Goal: Task Accomplishment & Management: Manage account settings

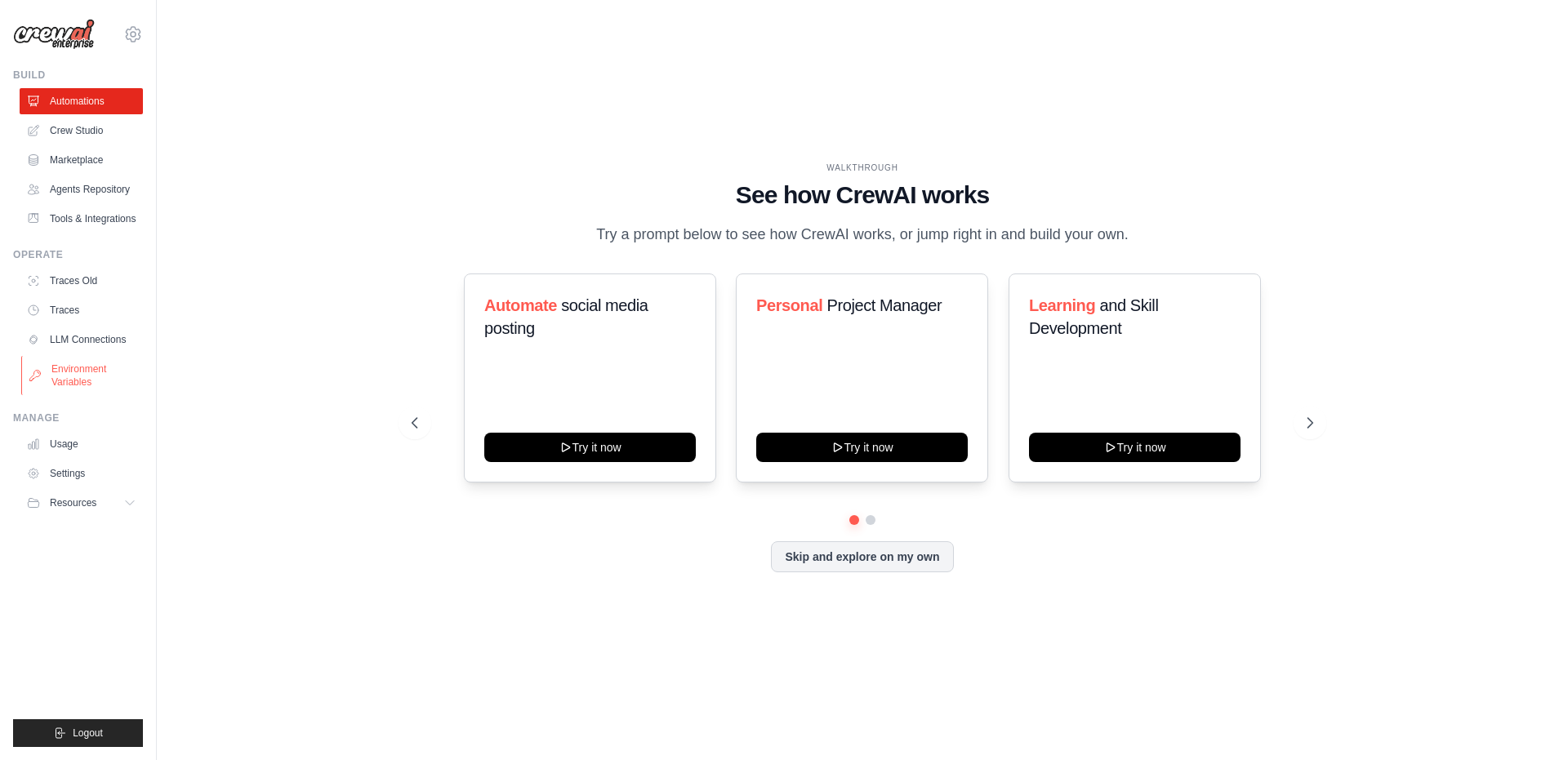
click at [67, 383] on link "Environment Variables" at bounding box center [83, 375] width 124 height 39
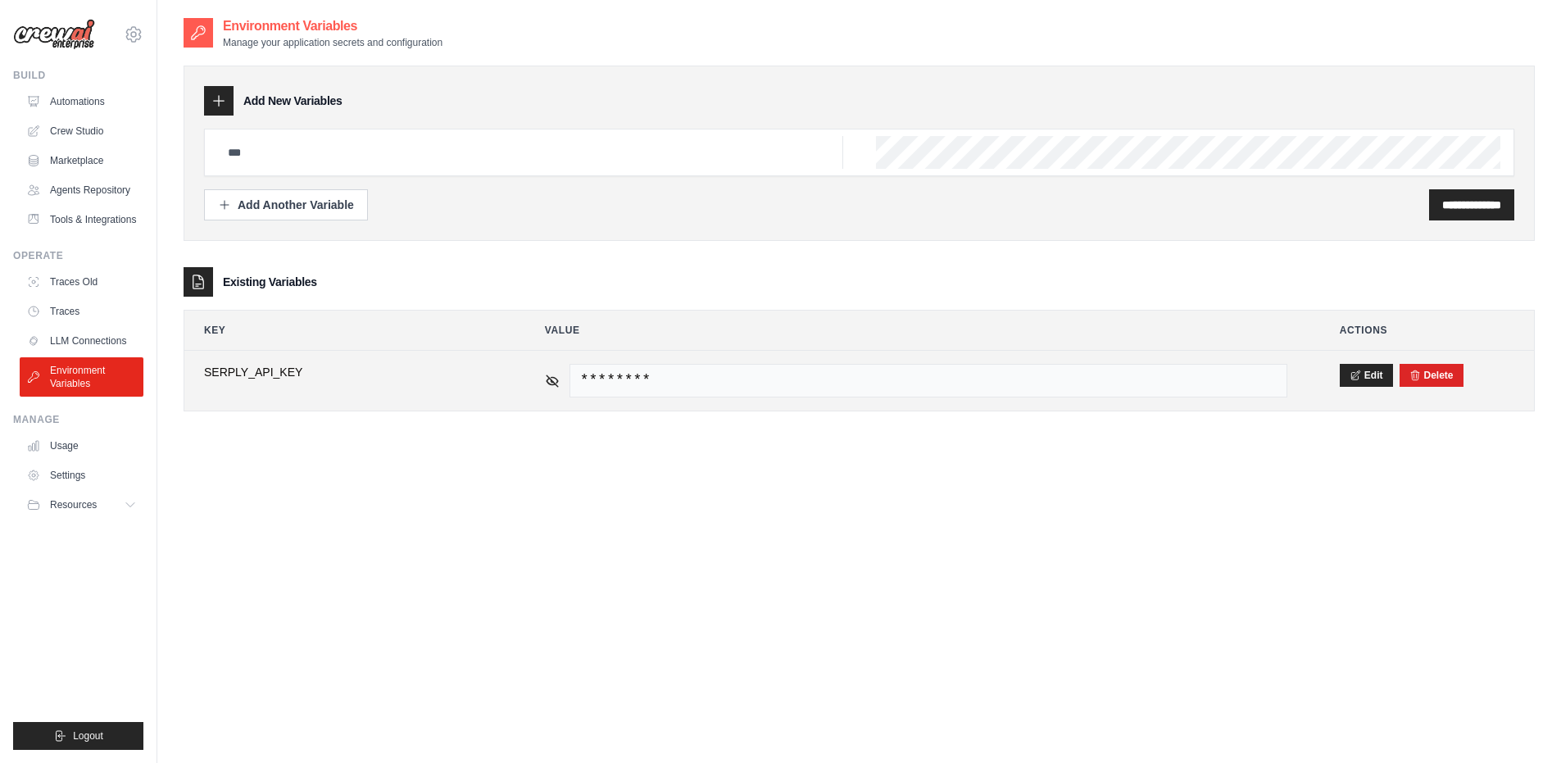
click at [548, 388] on div "********" at bounding box center [916, 381] width 743 height 34
click at [548, 384] on icon at bounding box center [552, 380] width 15 height 15
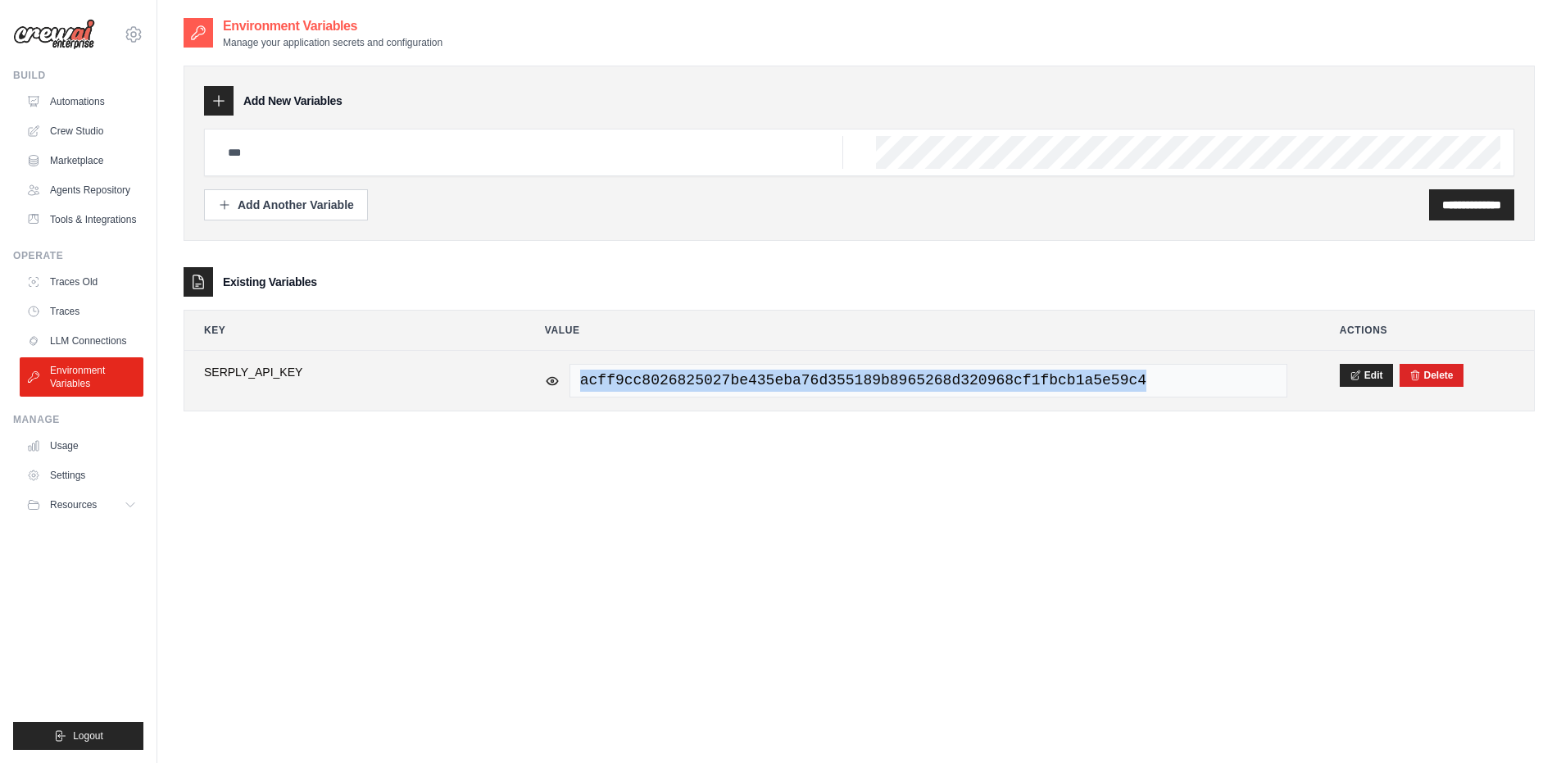
drag, startPoint x: 1174, startPoint y: 375, endPoint x: 571, endPoint y: 375, distance: 602.4
click at [571, 375] on span "acff9cc8026825027be435eba76d355189b8965268d320968cf1fbcb1a5e59c4" at bounding box center [929, 381] width 718 height 34
copy span "acff9cc8026825027be435eba76d355189b8965268d320968cf1fbcb1a5e59c4"
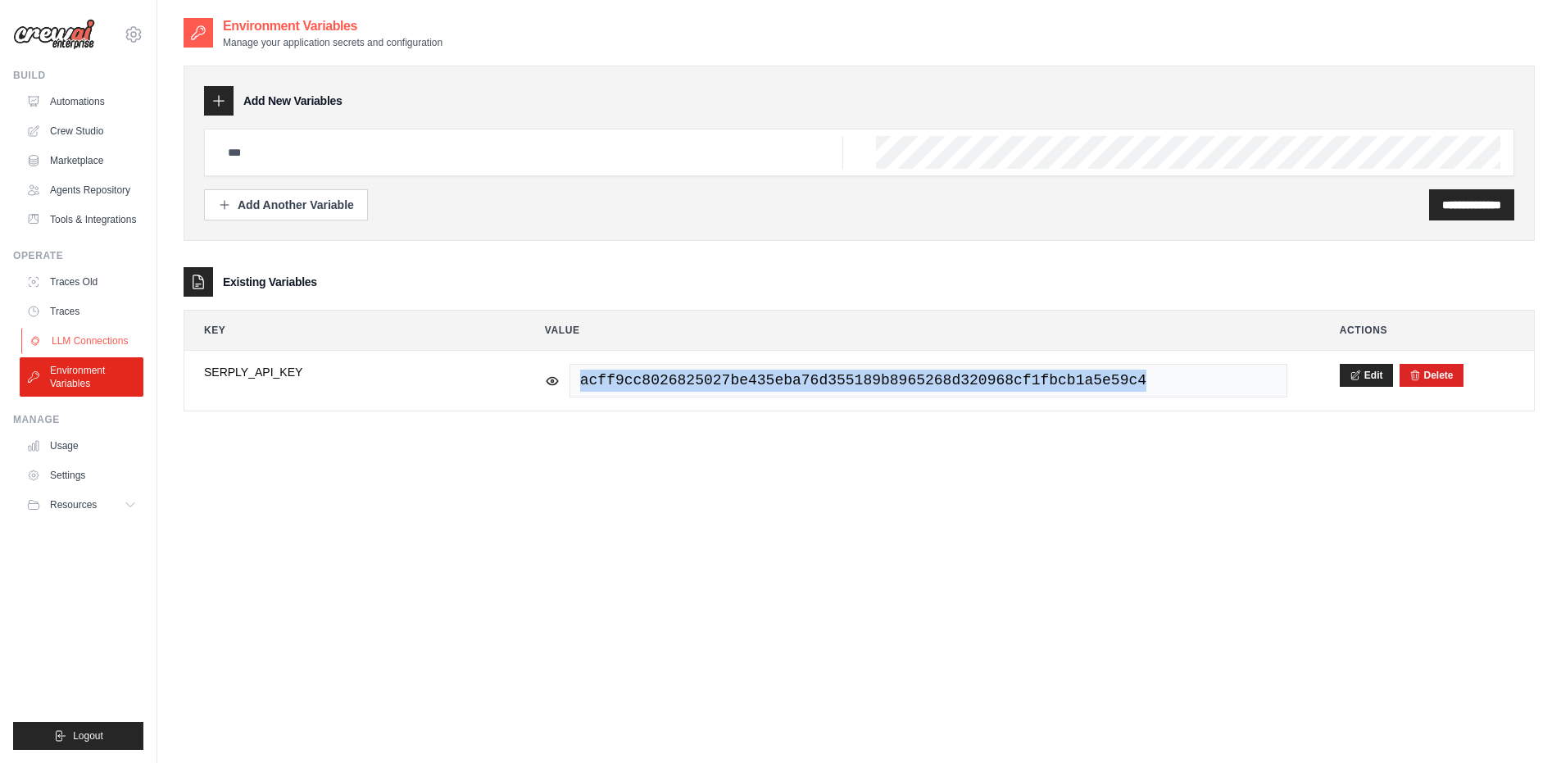
click at [72, 342] on link "LLM Connections" at bounding box center [83, 341] width 124 height 26
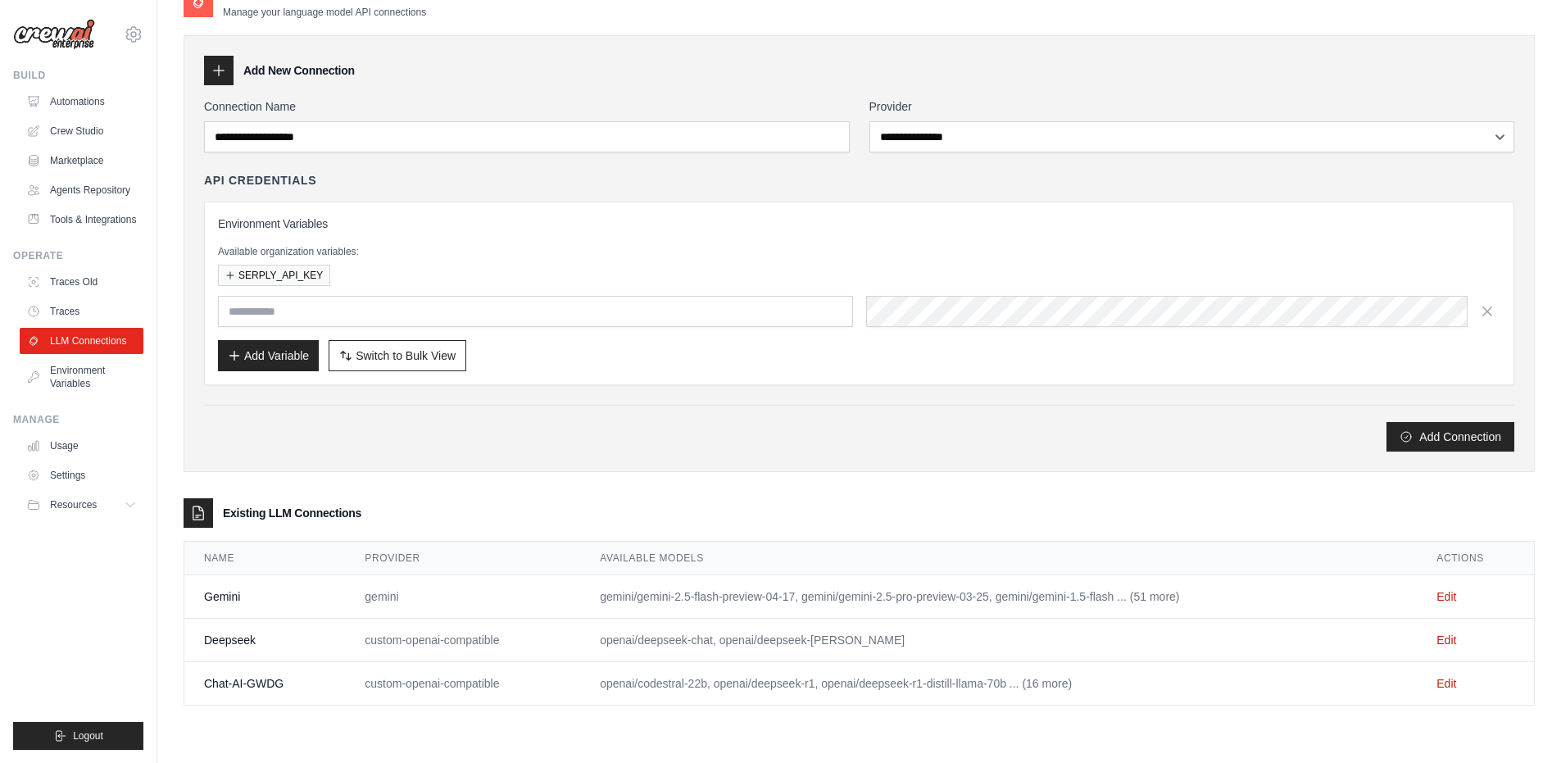
scroll to position [33, 0]
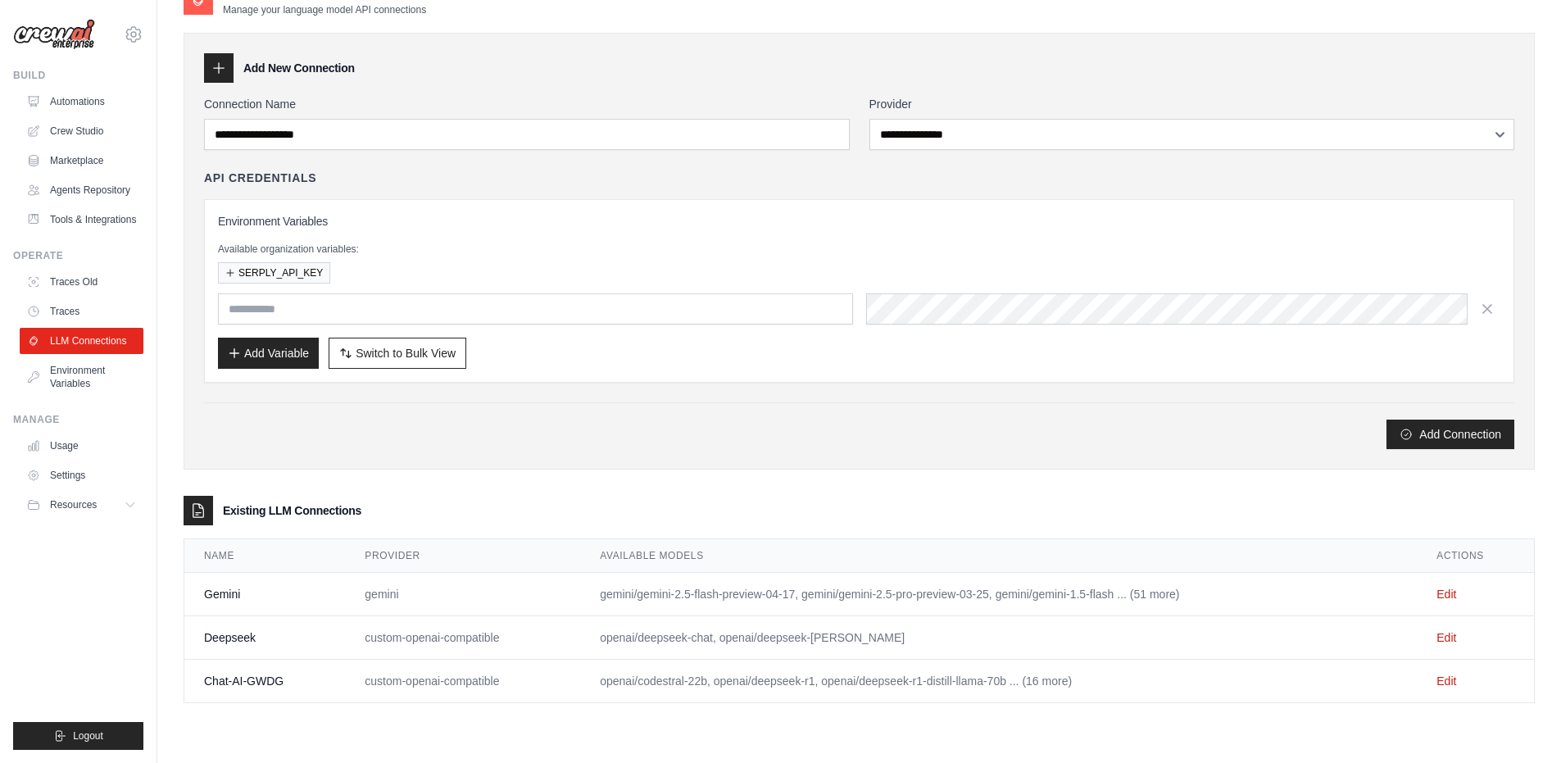
click at [1457, 678] on td "Edit" at bounding box center [1475, 681] width 117 height 43
click at [1449, 682] on link "Edit" at bounding box center [1447, 680] width 20 height 13
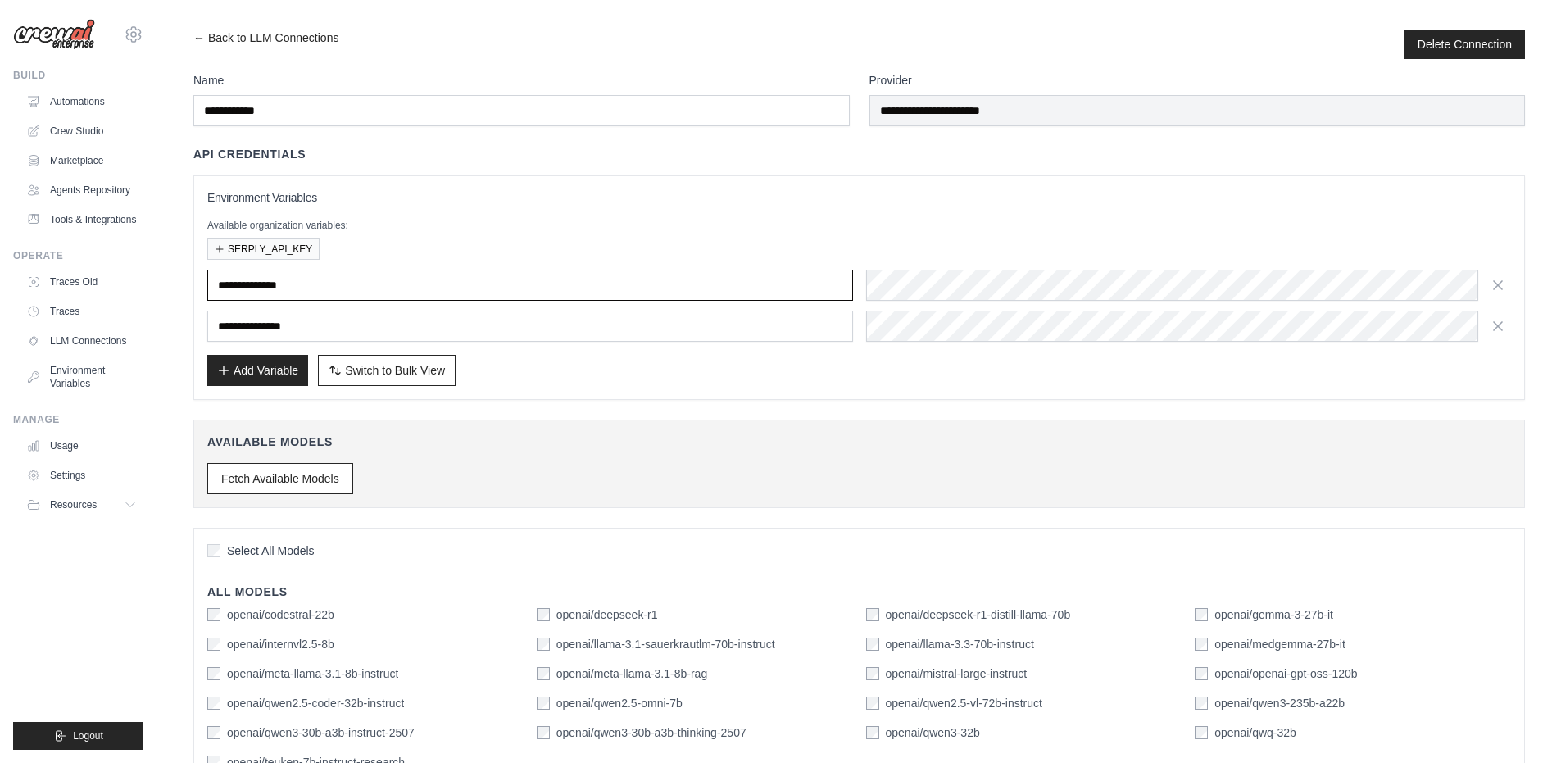
click at [331, 287] on input "**********" at bounding box center [530, 285] width 646 height 31
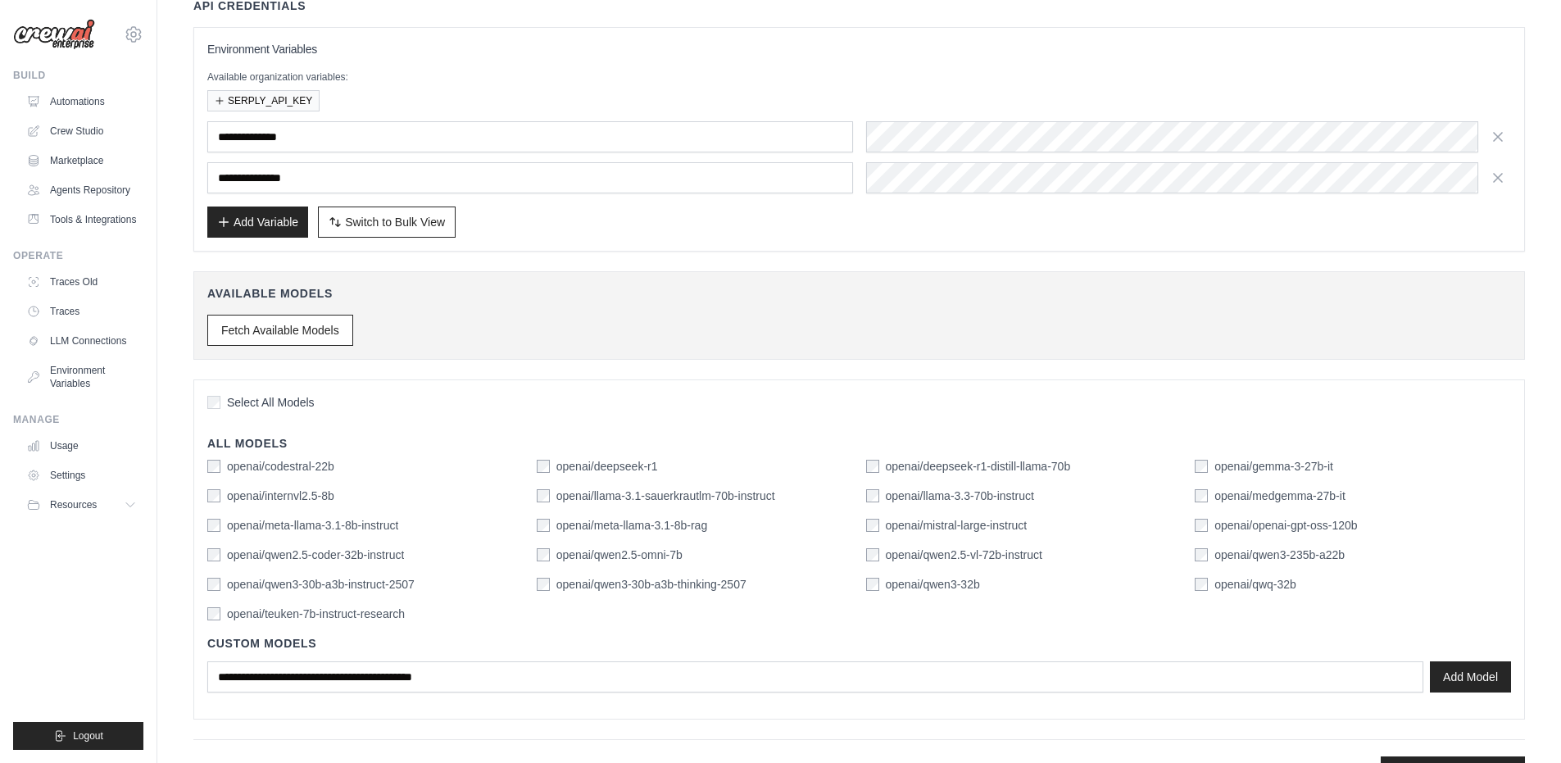
scroll to position [160, 0]
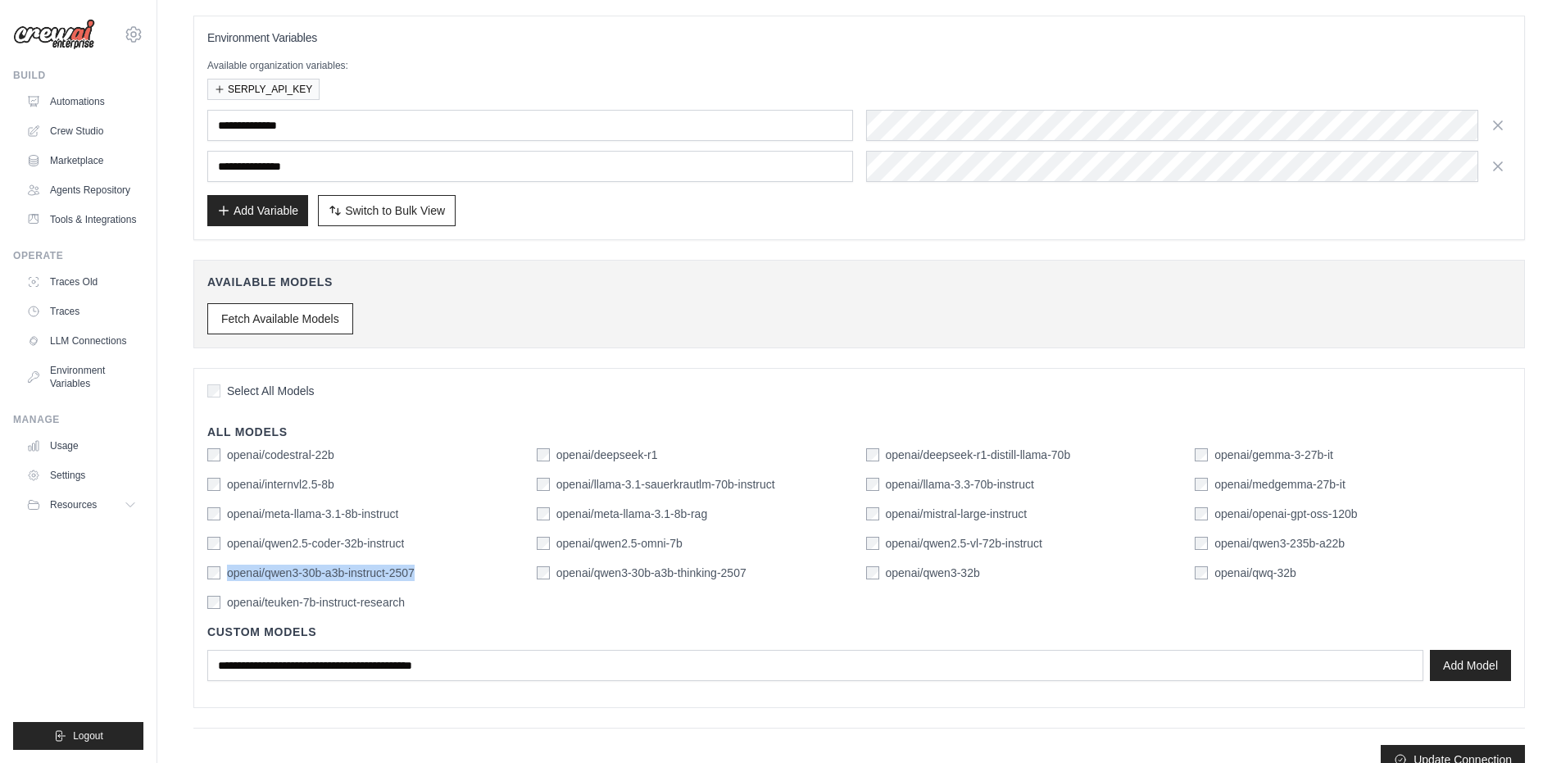
drag, startPoint x: 420, startPoint y: 573, endPoint x: 223, endPoint y: 576, distance: 197.5
click at [223, 576] on div "openai/qwen3-30b-a3b-instruct-2507" at bounding box center [365, 573] width 316 height 16
copy div "openai/qwen3-30b-a3b-instruct-2507"
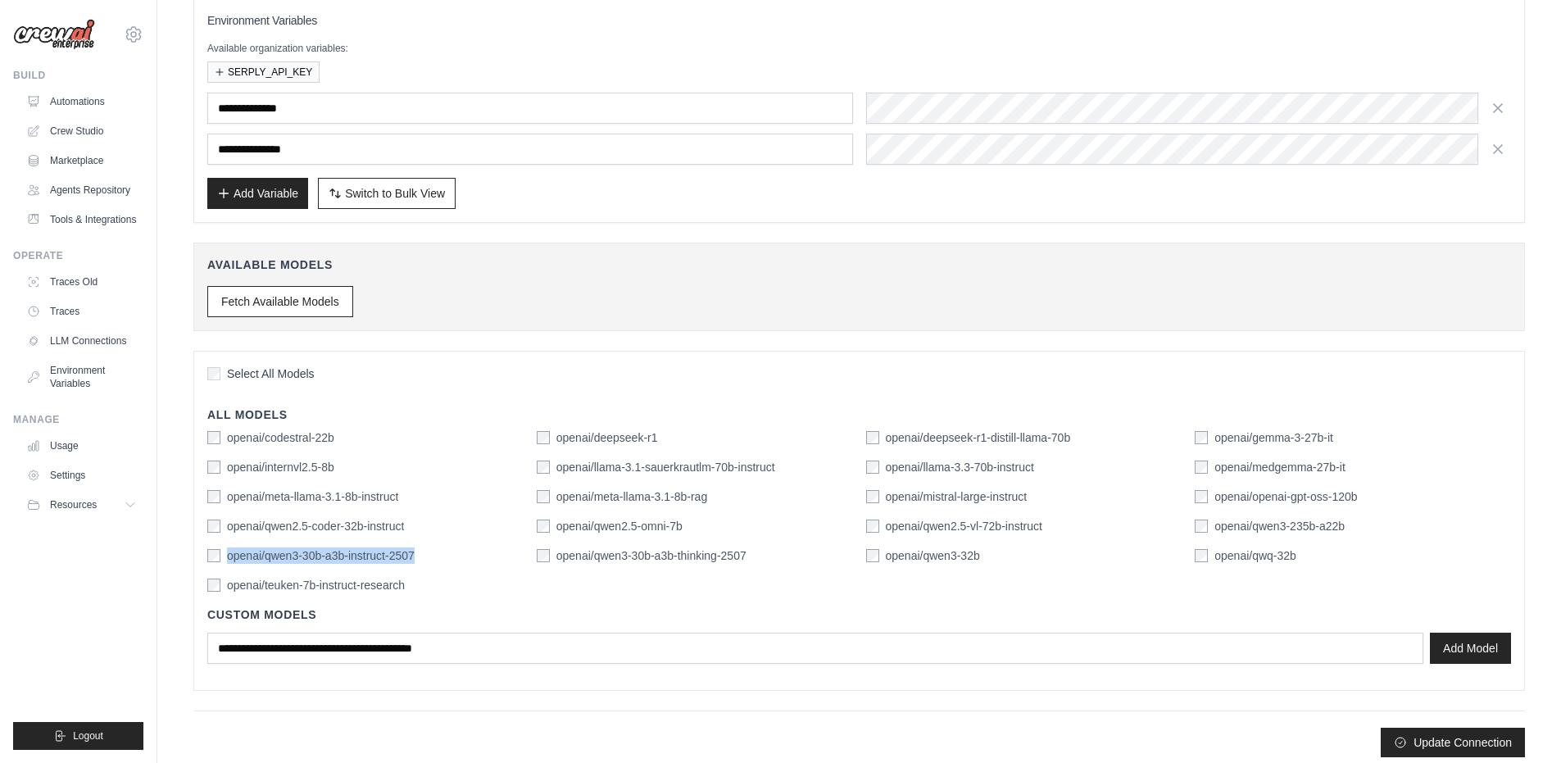
scroll to position [188, 0]
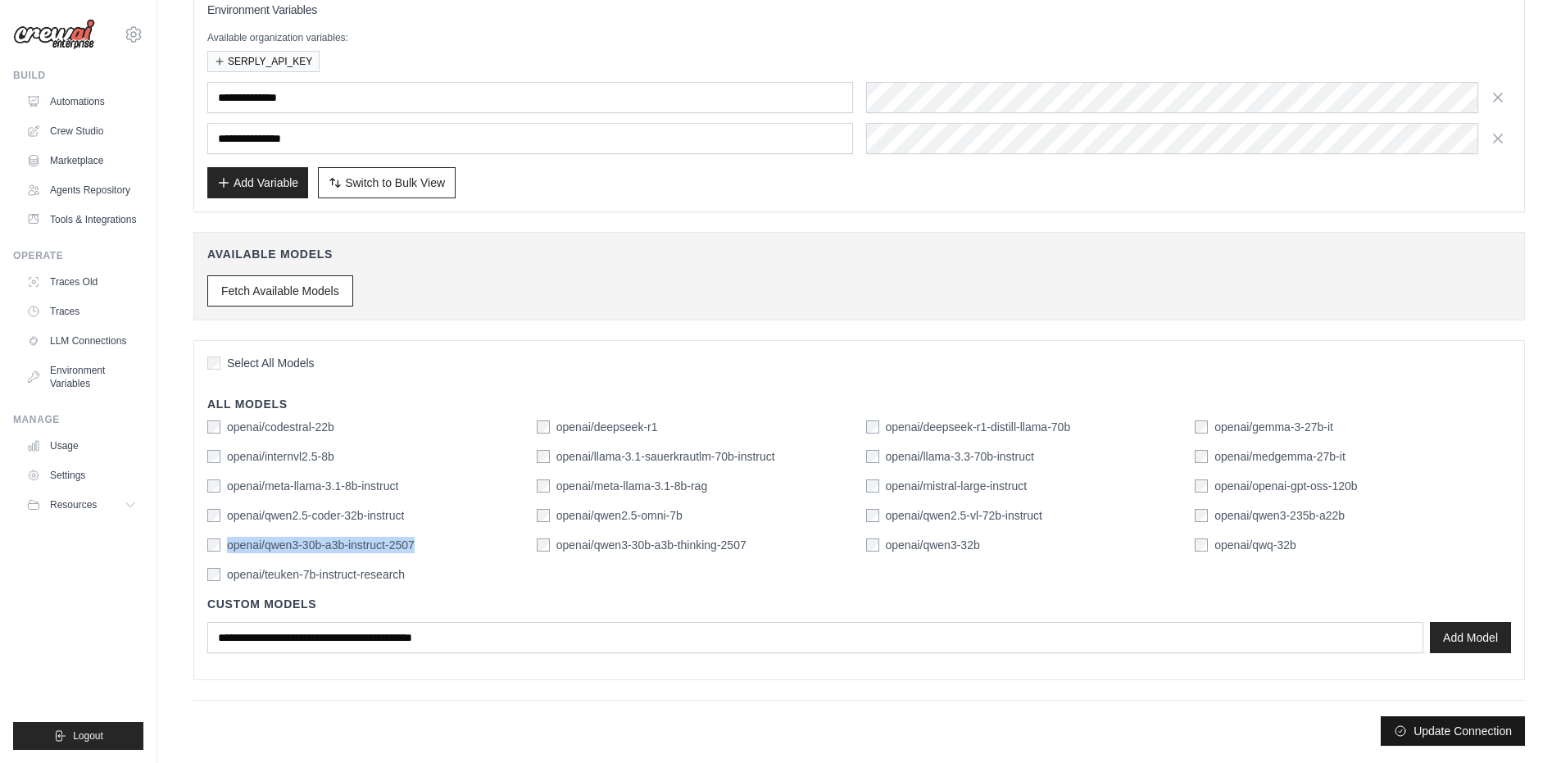
click at [1435, 742] on button "Update Connection" at bounding box center [1453, 731] width 144 height 30
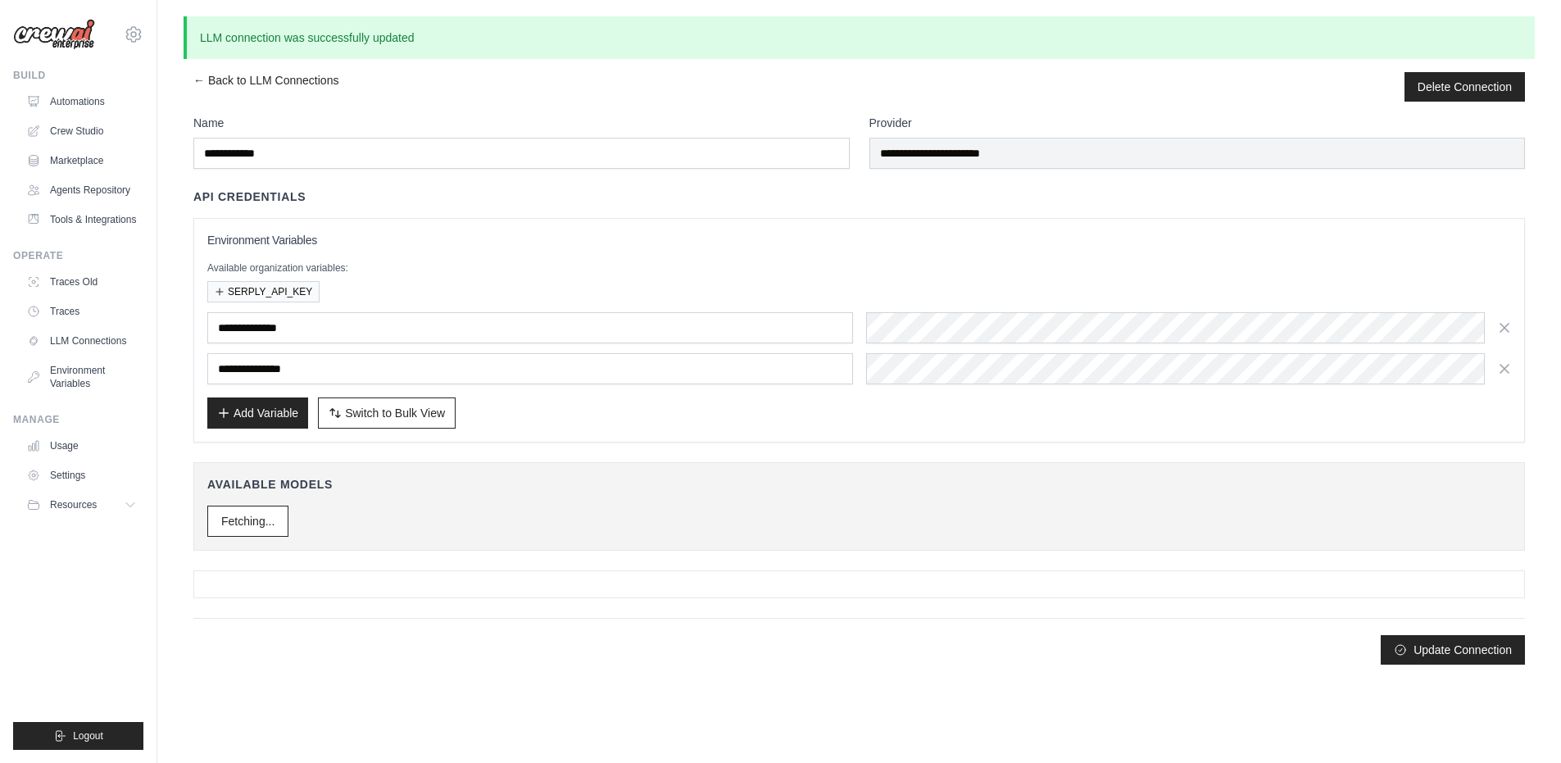
scroll to position [0, 0]
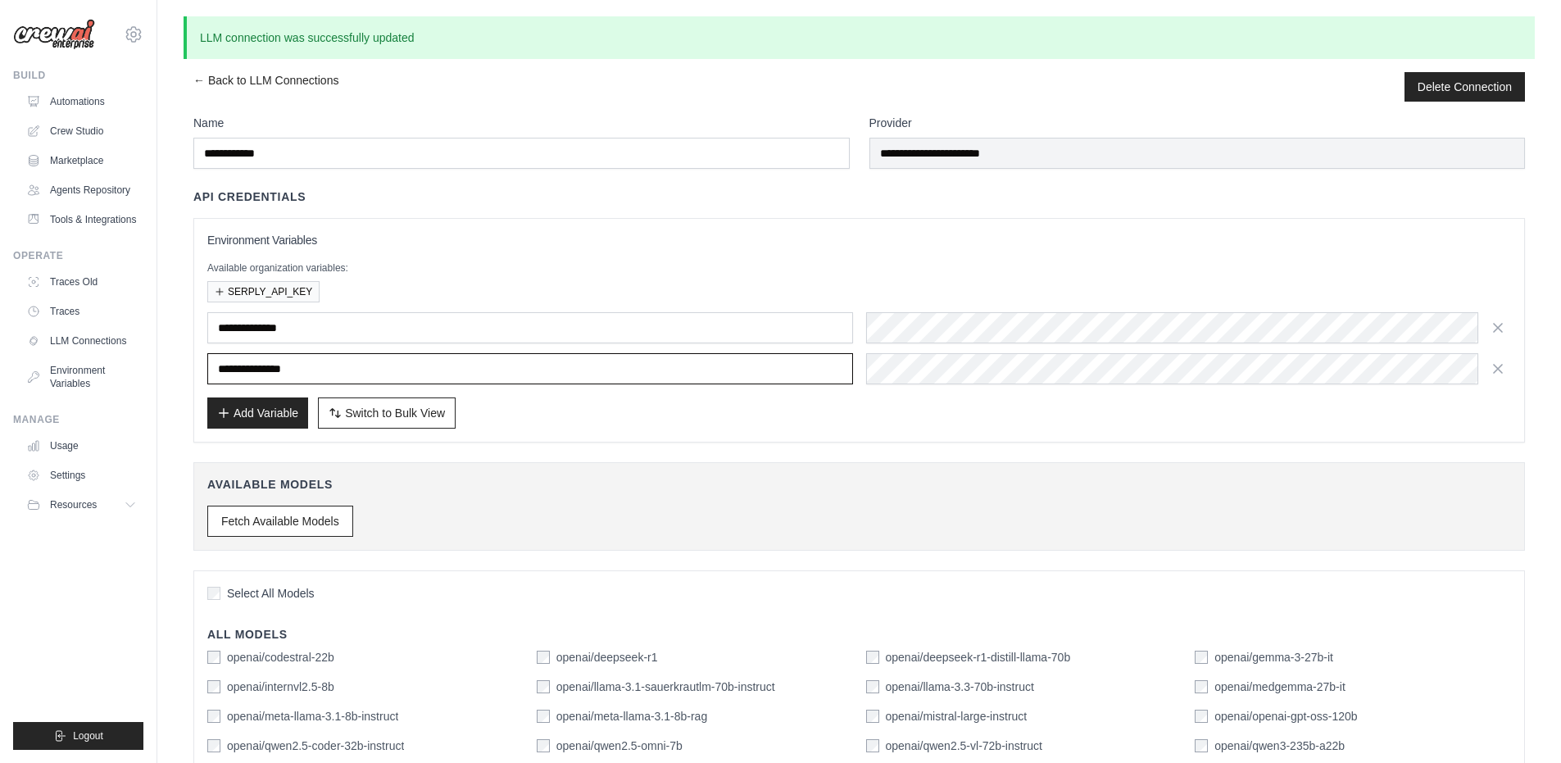
click at [830, 366] on input "**********" at bounding box center [530, 368] width 646 height 31
